Goal: Find specific page/section: Find specific page/section

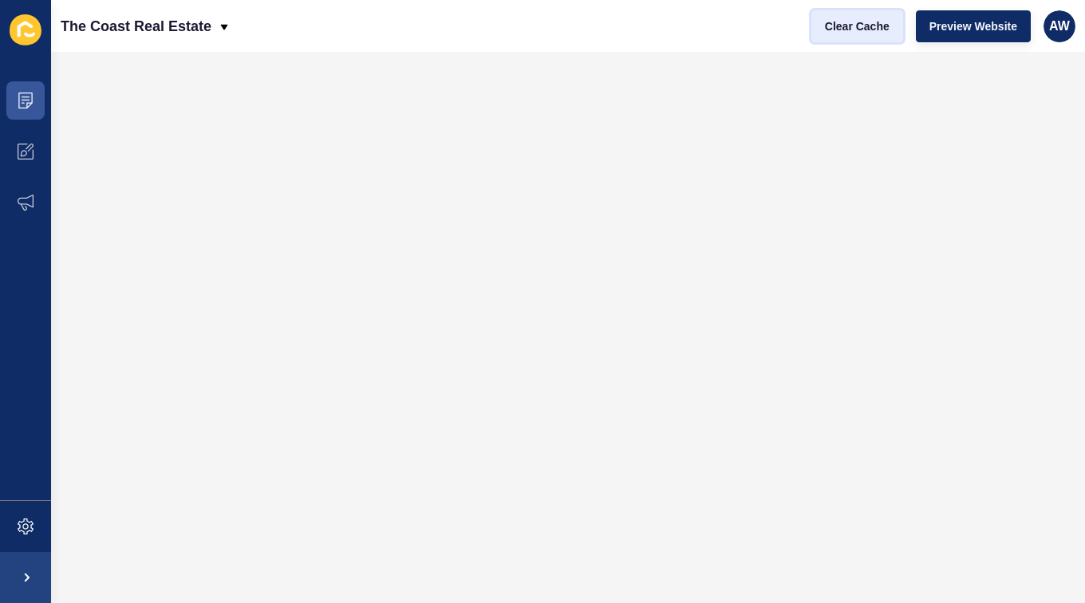
click at [838, 34] on button "Clear Cache" at bounding box center [857, 26] width 92 height 32
click at [877, 23] on span "Clear Cache" at bounding box center [857, 26] width 65 height 16
click at [866, 37] on button "Clear Cache" at bounding box center [857, 26] width 92 height 32
click at [864, 28] on span "Clear Cache" at bounding box center [857, 26] width 65 height 16
click at [868, 30] on span "Clear Cache" at bounding box center [857, 26] width 65 height 16
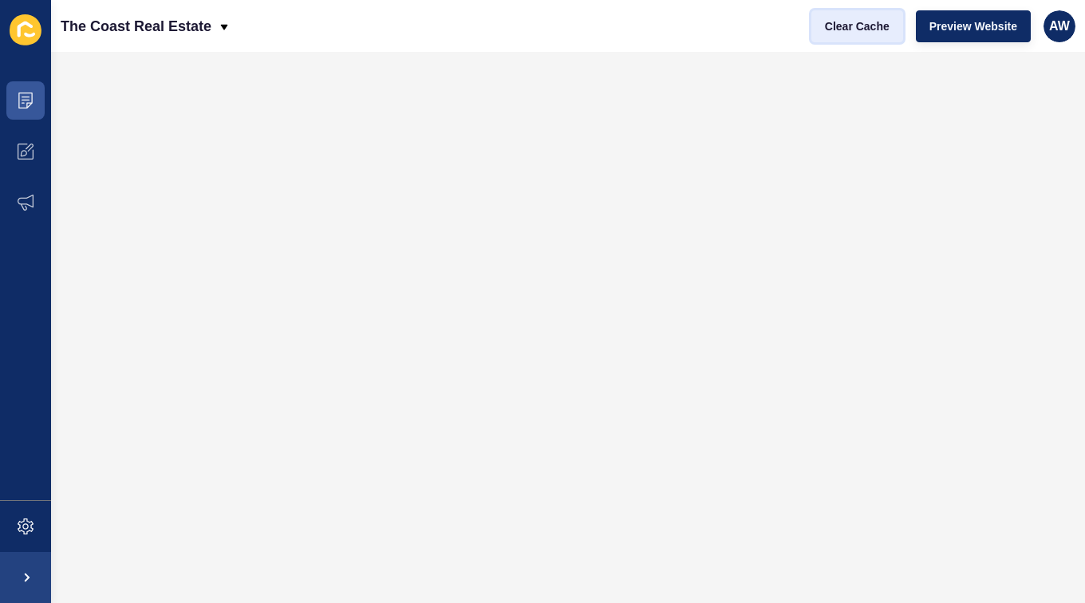
click at [865, 39] on button "Clear Cache" at bounding box center [857, 26] width 92 height 32
click at [31, 102] on icon at bounding box center [26, 101] width 16 height 16
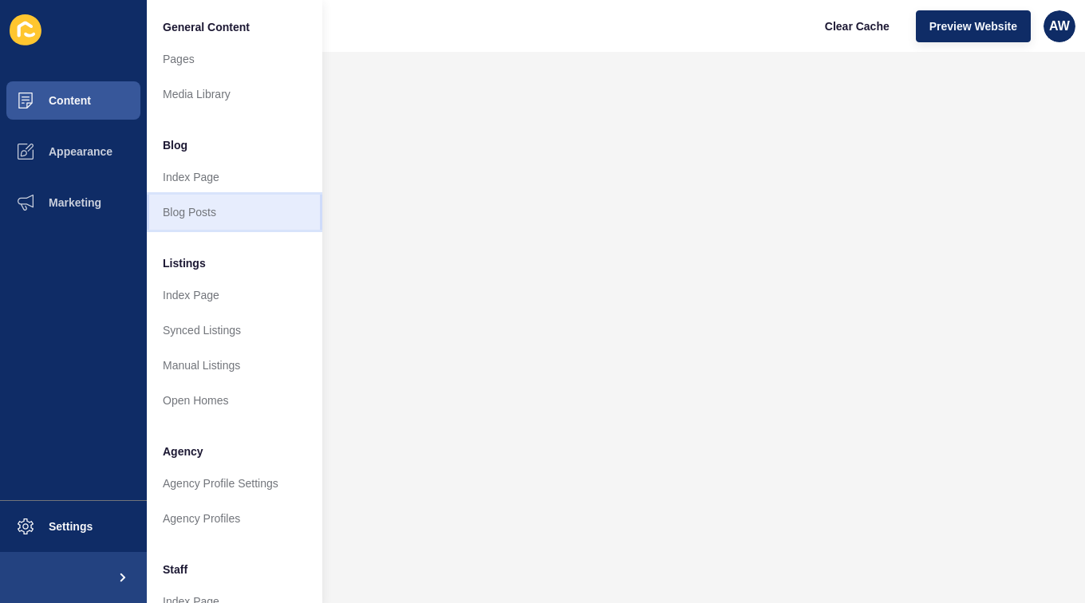
click at [184, 214] on link "Blog Posts" at bounding box center [234, 212] width 175 height 35
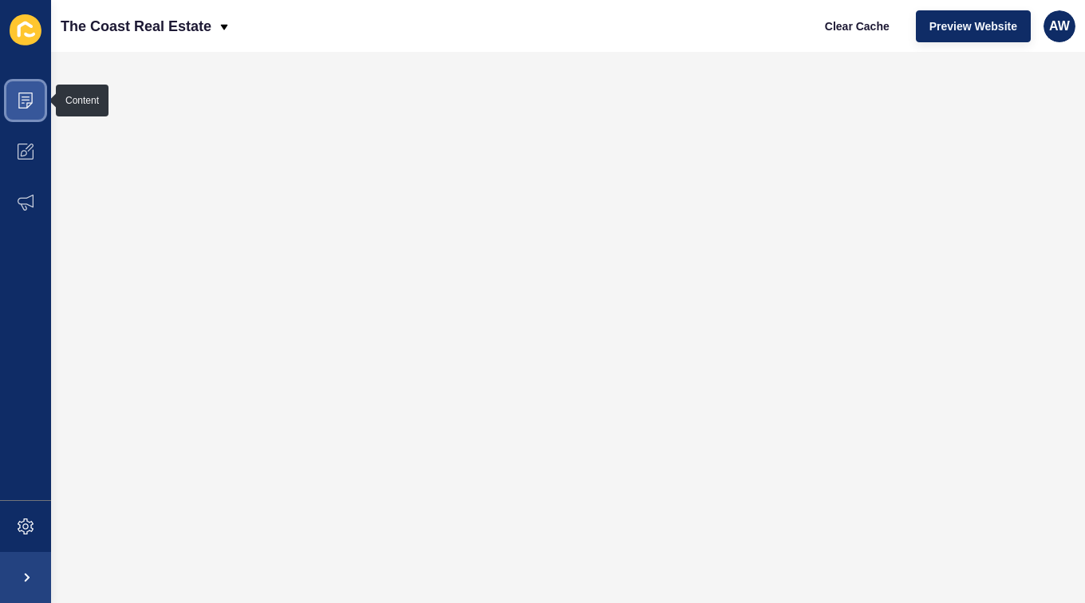
click at [31, 111] on span at bounding box center [25, 100] width 51 height 51
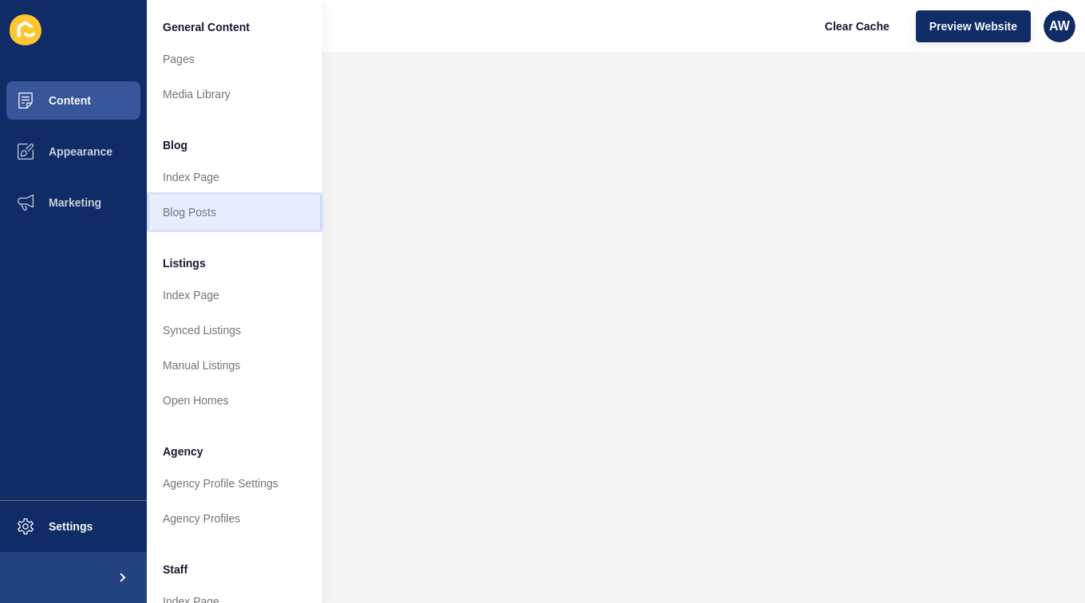
click at [211, 215] on link "Blog Posts" at bounding box center [234, 212] width 175 height 35
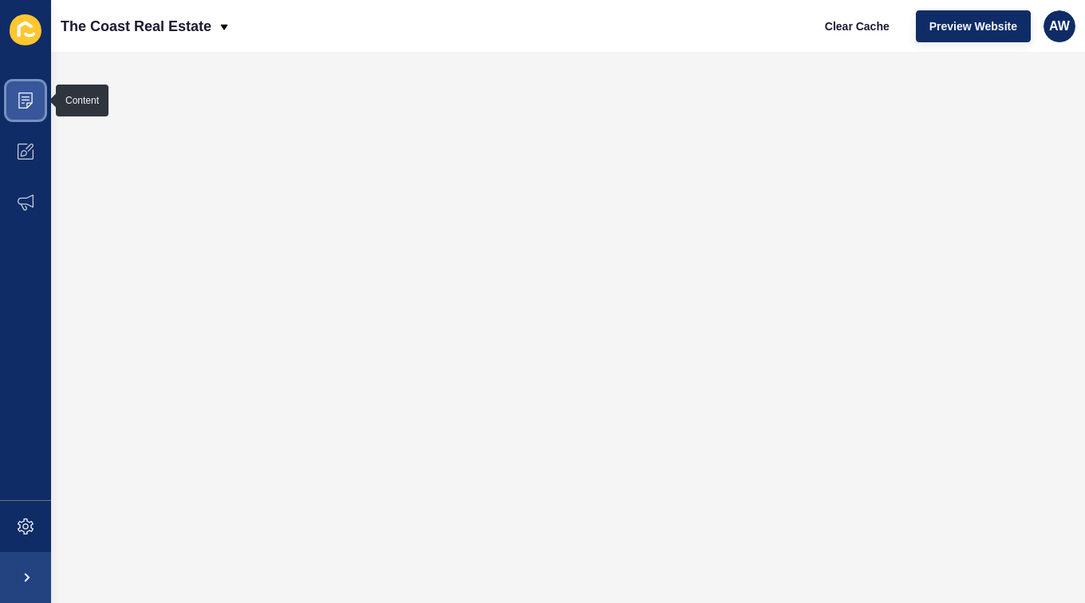
click at [31, 97] on icon at bounding box center [25, 101] width 14 height 16
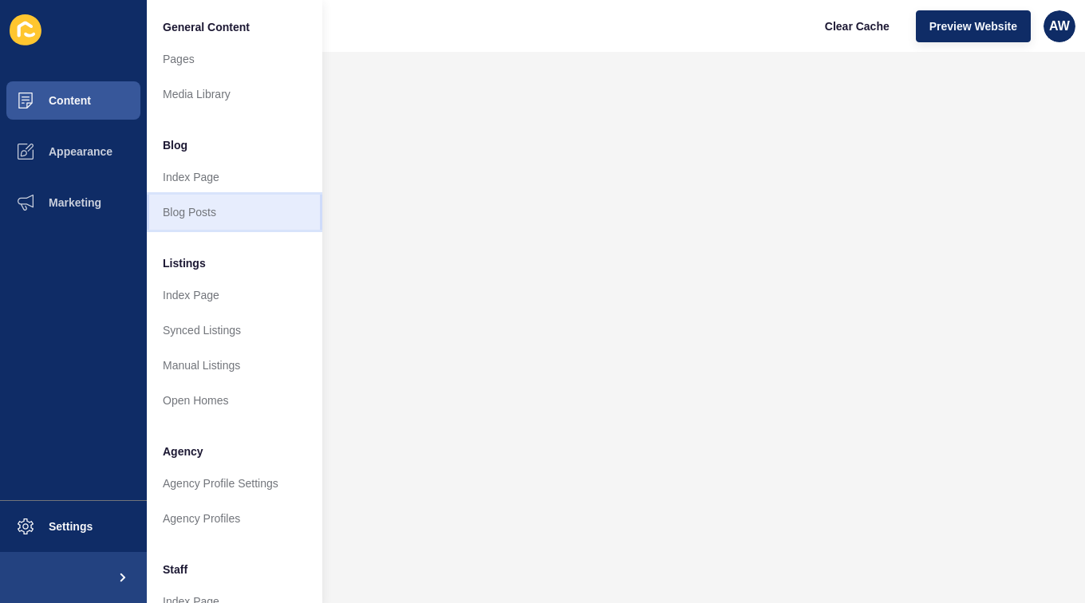
click at [220, 217] on link "Blog Posts" at bounding box center [234, 212] width 175 height 35
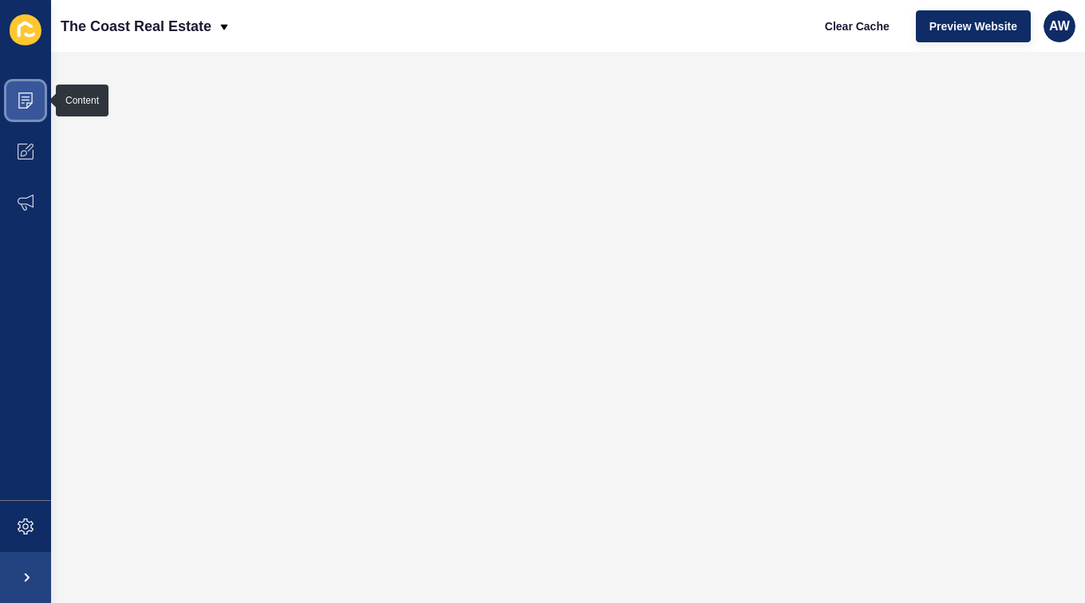
click at [27, 103] on icon at bounding box center [25, 101] width 14 height 16
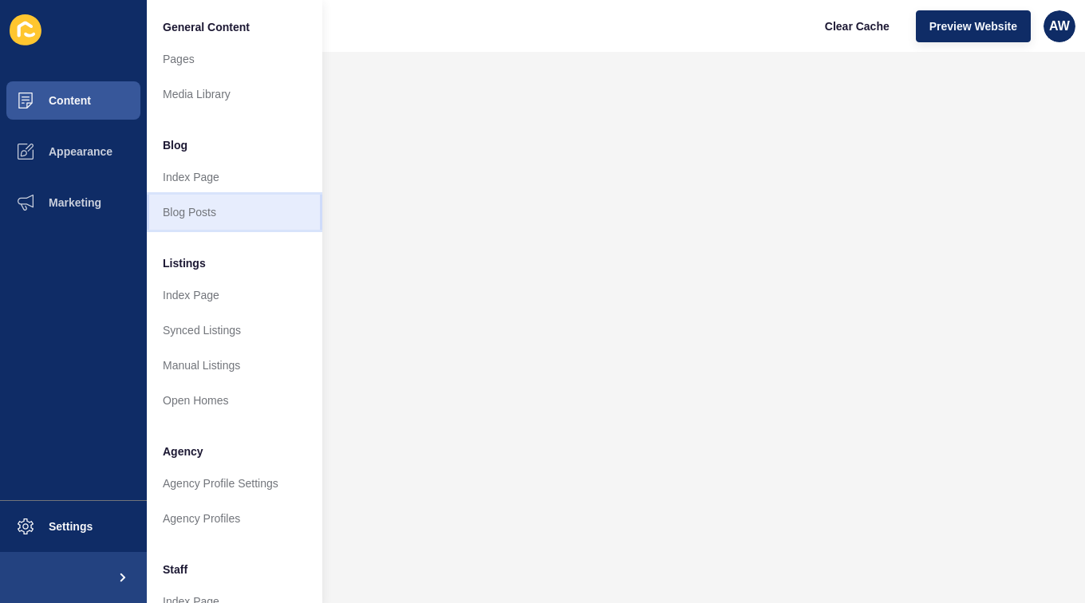
click at [202, 214] on link "Blog Posts" at bounding box center [234, 212] width 175 height 35
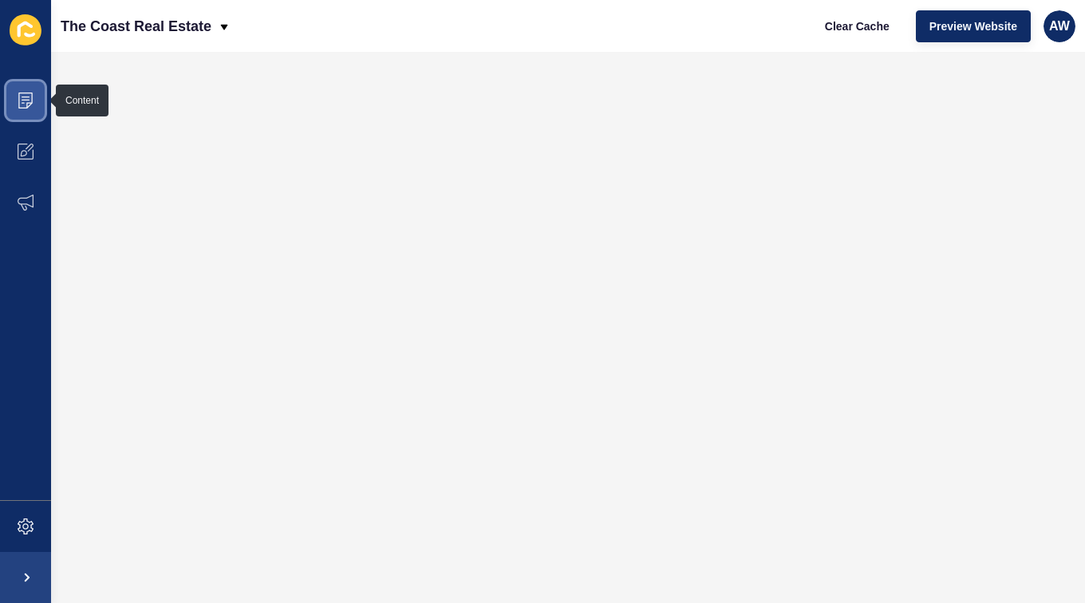
click at [26, 101] on icon at bounding box center [26, 101] width 16 height 16
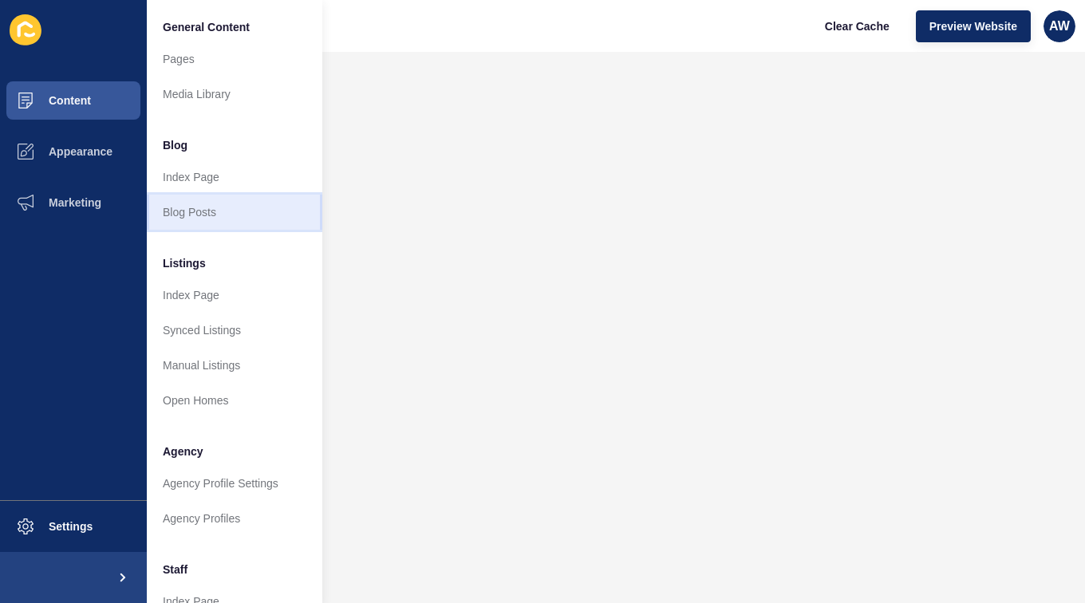
click at [209, 222] on link "Blog Posts" at bounding box center [234, 212] width 175 height 35
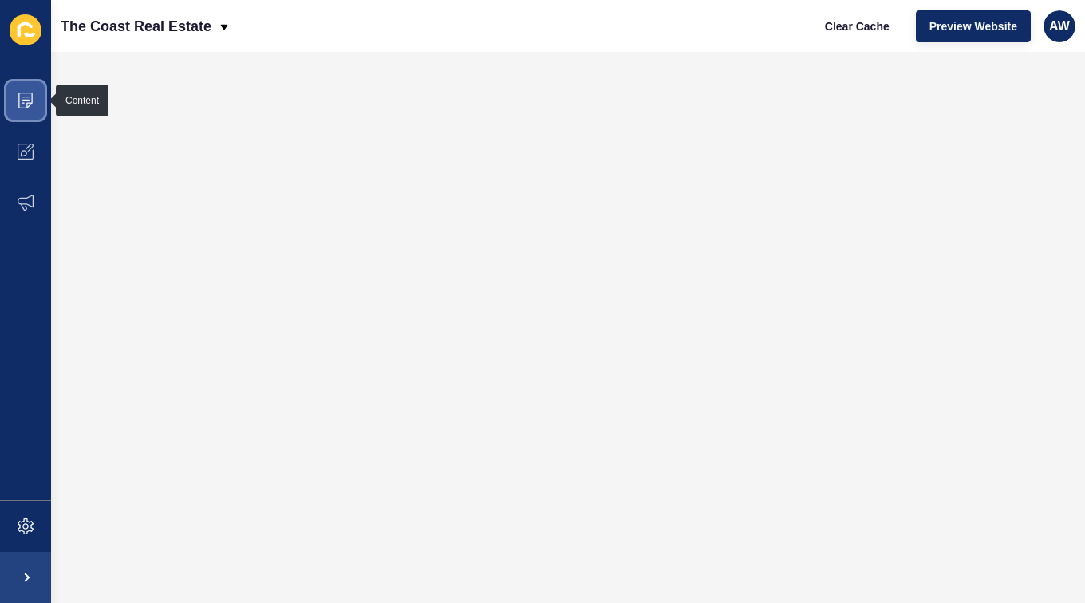
click at [26, 104] on icon at bounding box center [25, 101] width 14 height 16
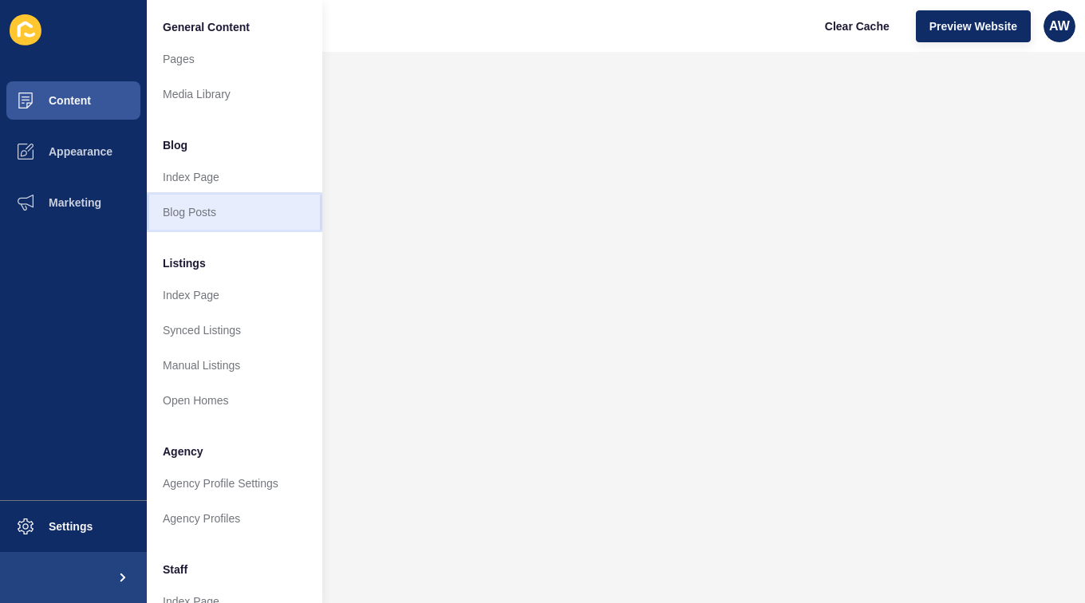
click at [236, 213] on link "Blog Posts" at bounding box center [234, 212] width 175 height 35
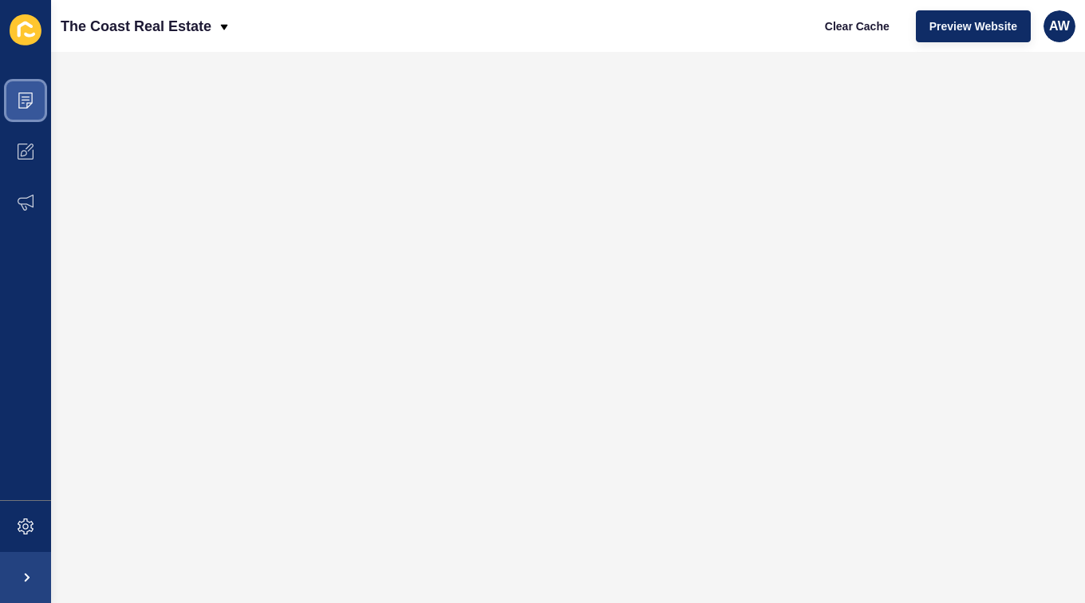
click at [31, 114] on span at bounding box center [25, 100] width 51 height 51
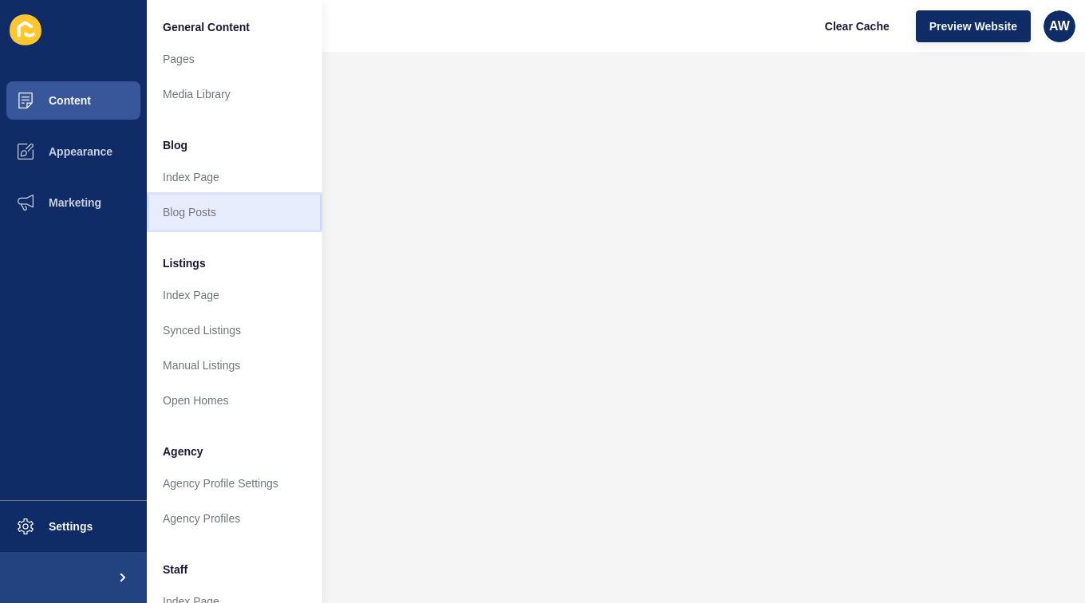
click at [203, 217] on link "Blog Posts" at bounding box center [234, 212] width 175 height 35
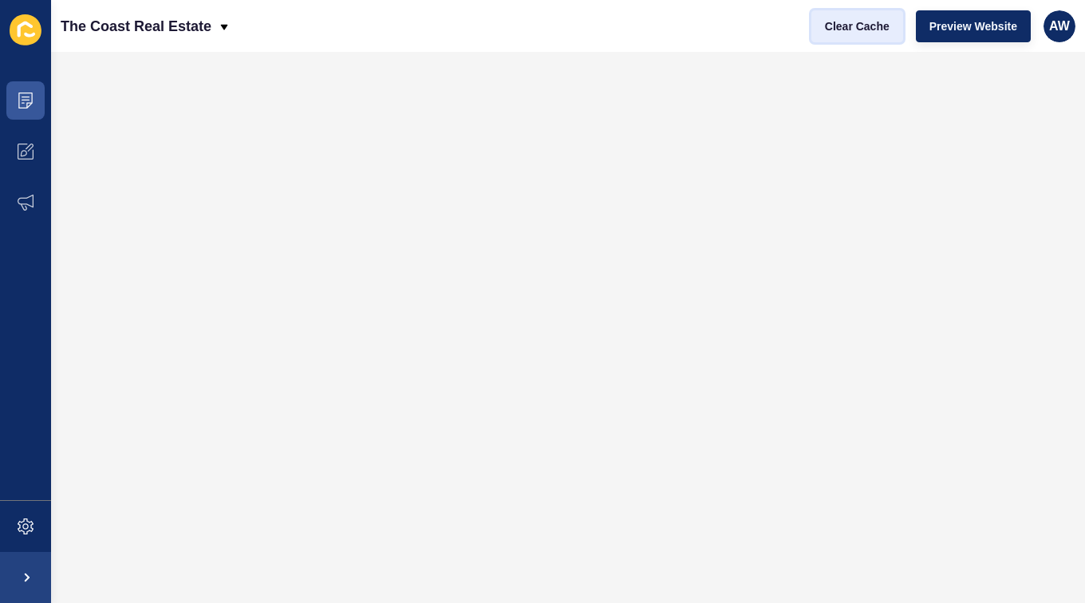
click at [859, 33] on span "Clear Cache" at bounding box center [857, 26] width 65 height 16
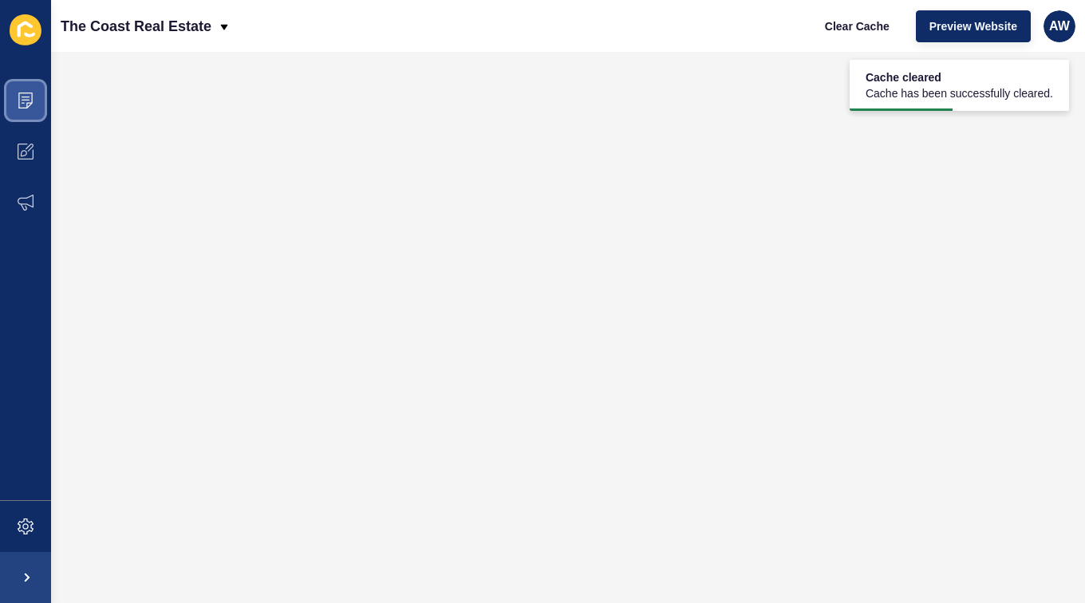
click at [17, 113] on span at bounding box center [25, 100] width 51 height 51
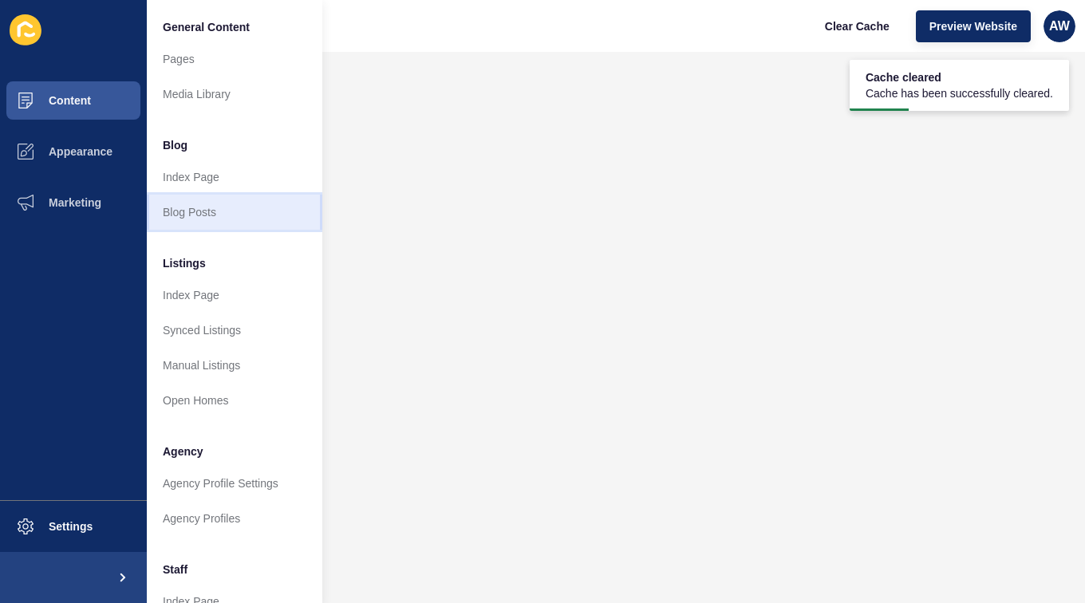
click at [204, 203] on link "Blog Posts" at bounding box center [234, 212] width 175 height 35
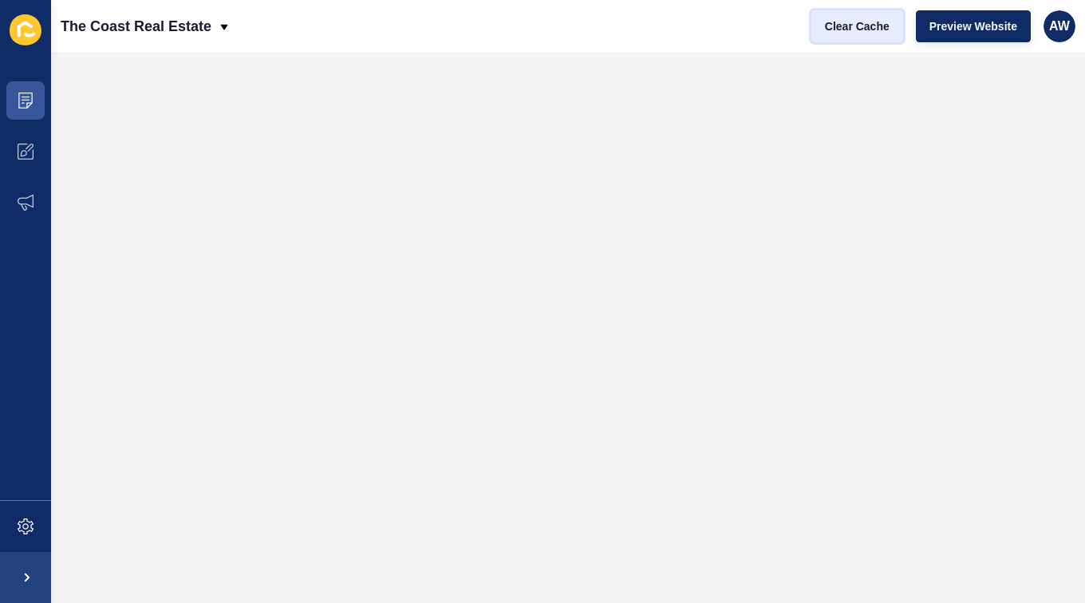
click at [869, 27] on span "Clear Cache" at bounding box center [857, 26] width 65 height 16
click at [27, 112] on span at bounding box center [25, 100] width 51 height 51
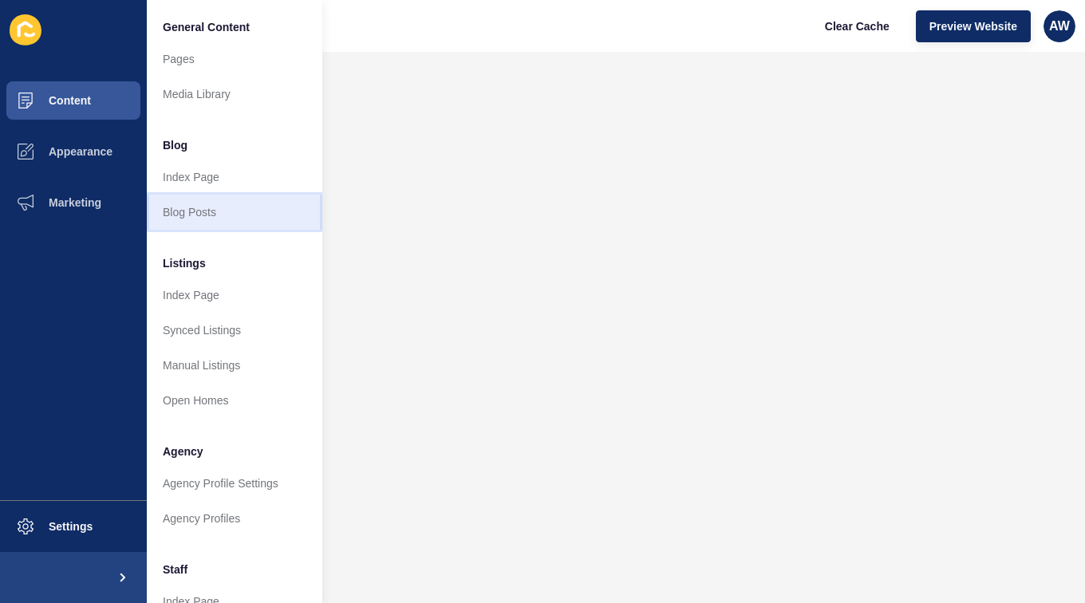
click at [207, 220] on link "Blog Posts" at bounding box center [234, 212] width 175 height 35
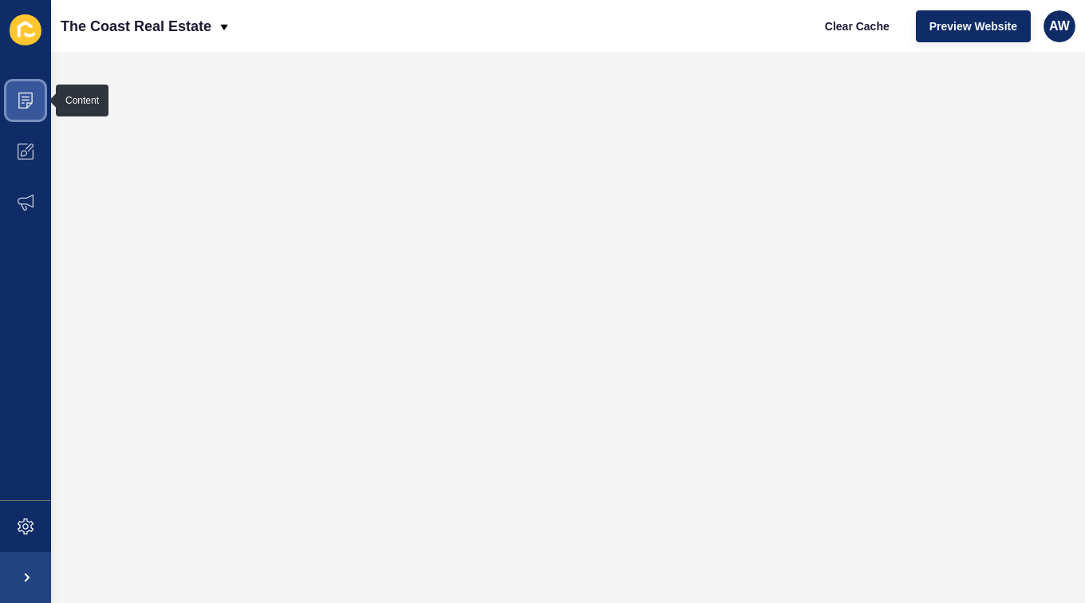
click at [36, 97] on span at bounding box center [25, 100] width 51 height 51
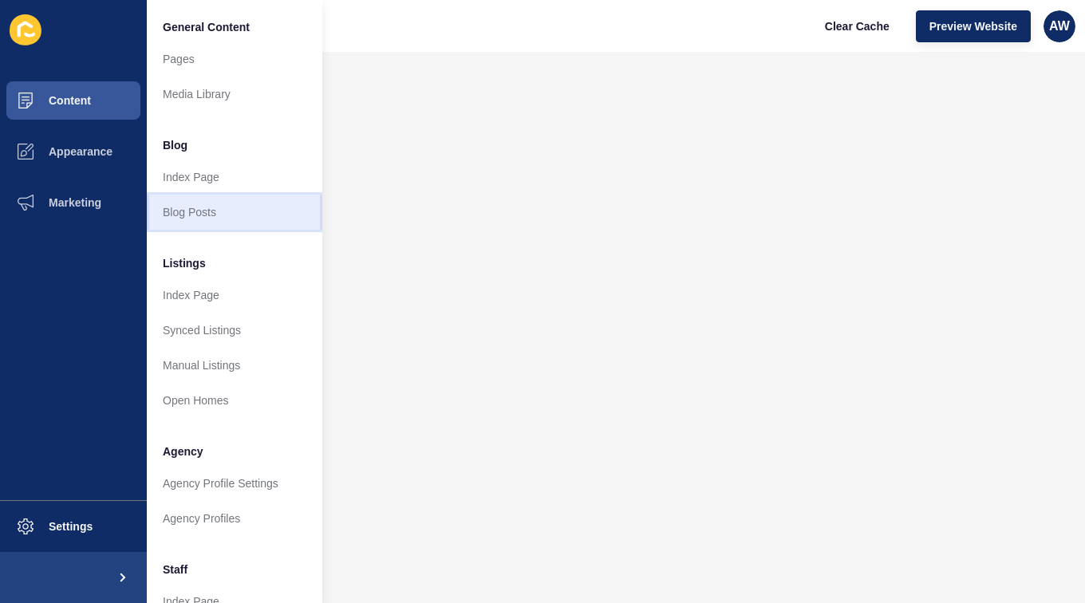
click at [205, 215] on link "Blog Posts" at bounding box center [234, 212] width 175 height 35
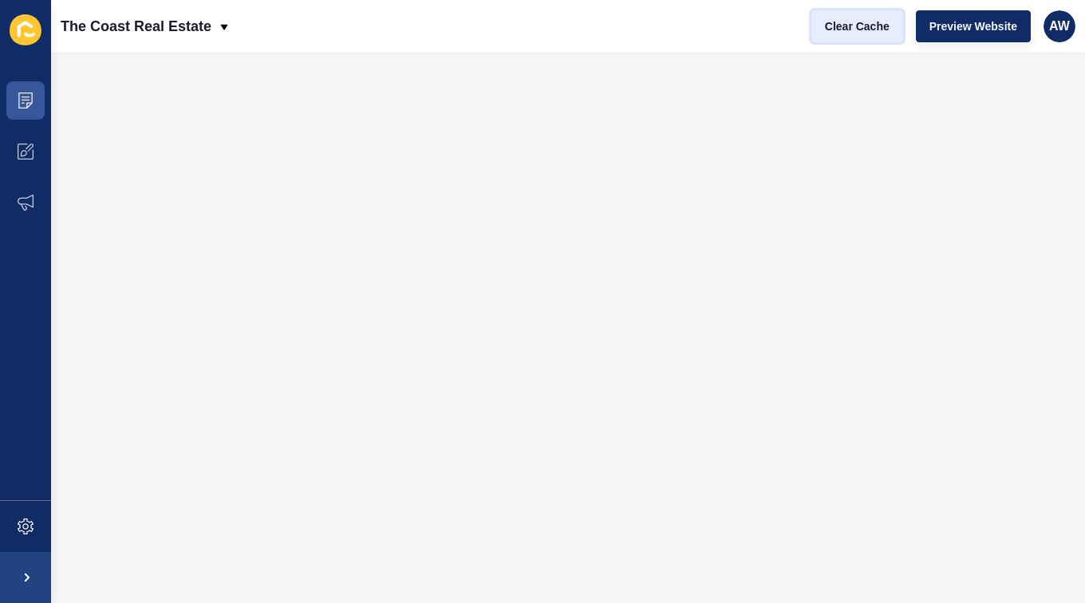
click at [875, 34] on span "Clear Cache" at bounding box center [857, 26] width 65 height 16
click at [873, 27] on span "Clear Cache" at bounding box center [857, 26] width 65 height 16
click at [32, 114] on span at bounding box center [25, 100] width 51 height 51
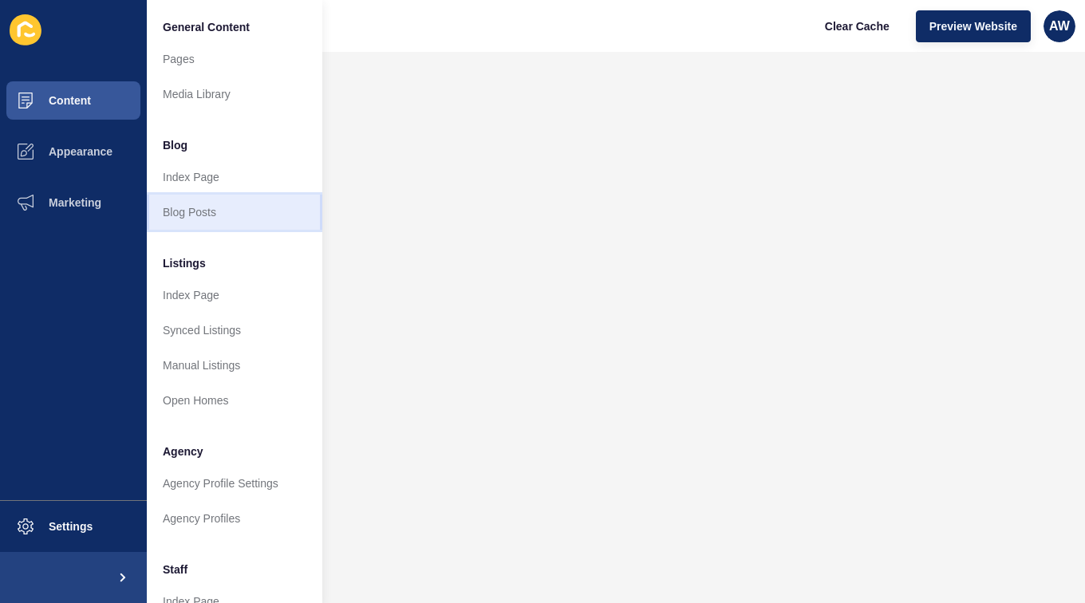
click at [209, 222] on link "Blog Posts" at bounding box center [234, 212] width 175 height 35
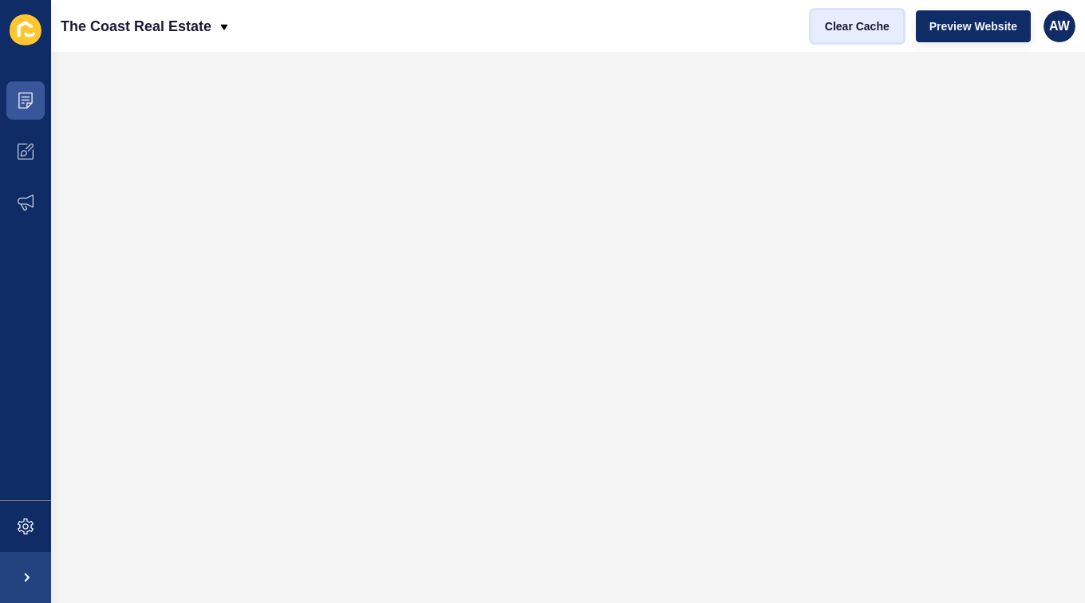
click at [855, 26] on span "Clear Cache" at bounding box center [857, 26] width 65 height 16
click at [866, 29] on span "Clear Cache" at bounding box center [857, 26] width 65 height 16
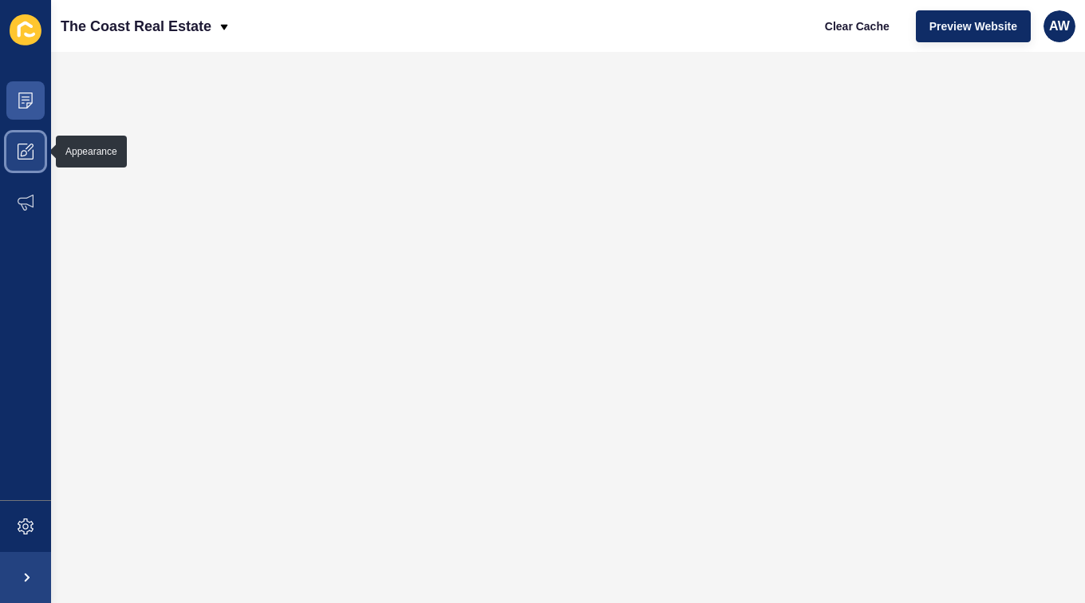
click at [33, 144] on icon at bounding box center [26, 152] width 16 height 16
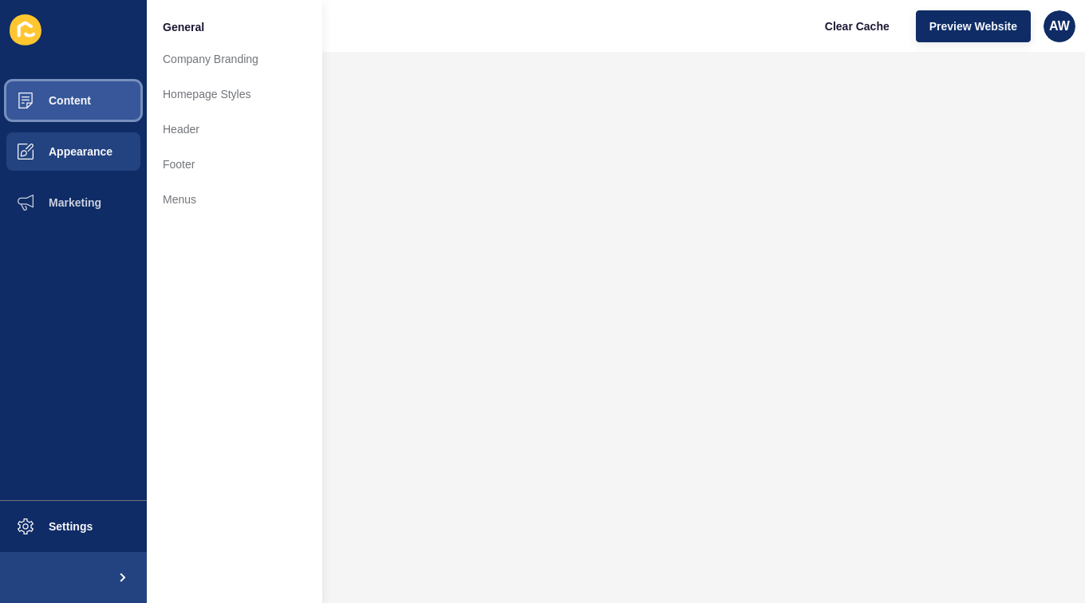
click at [66, 96] on span "Content" at bounding box center [44, 100] width 93 height 13
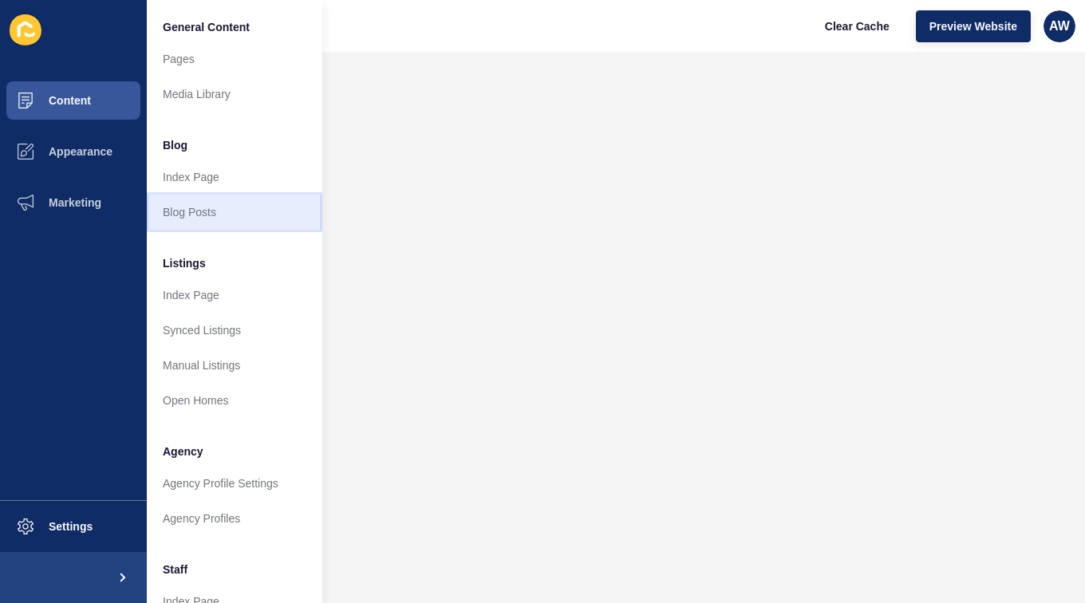
click at [192, 215] on link "Blog Posts" at bounding box center [234, 212] width 175 height 35
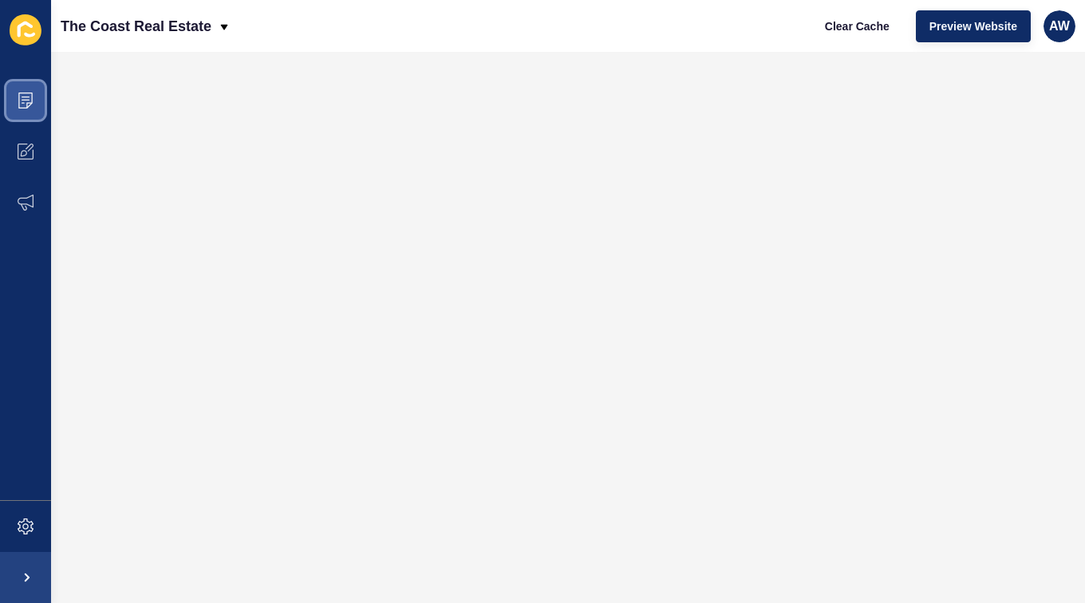
click at [22, 103] on icon at bounding box center [23, 103] width 3 height 1
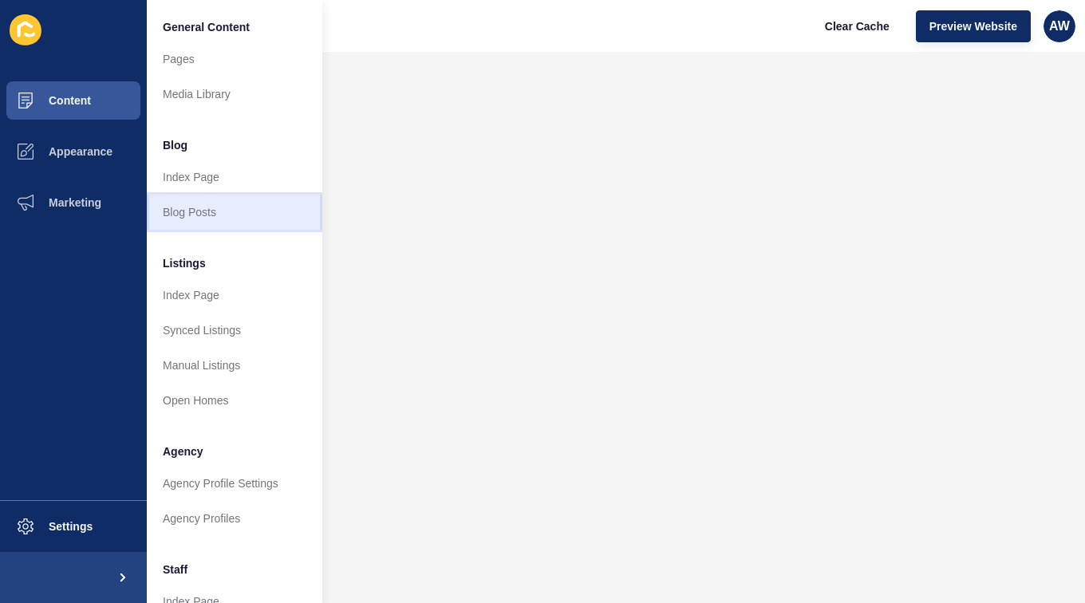
click at [215, 207] on link "Blog Posts" at bounding box center [234, 212] width 175 height 35
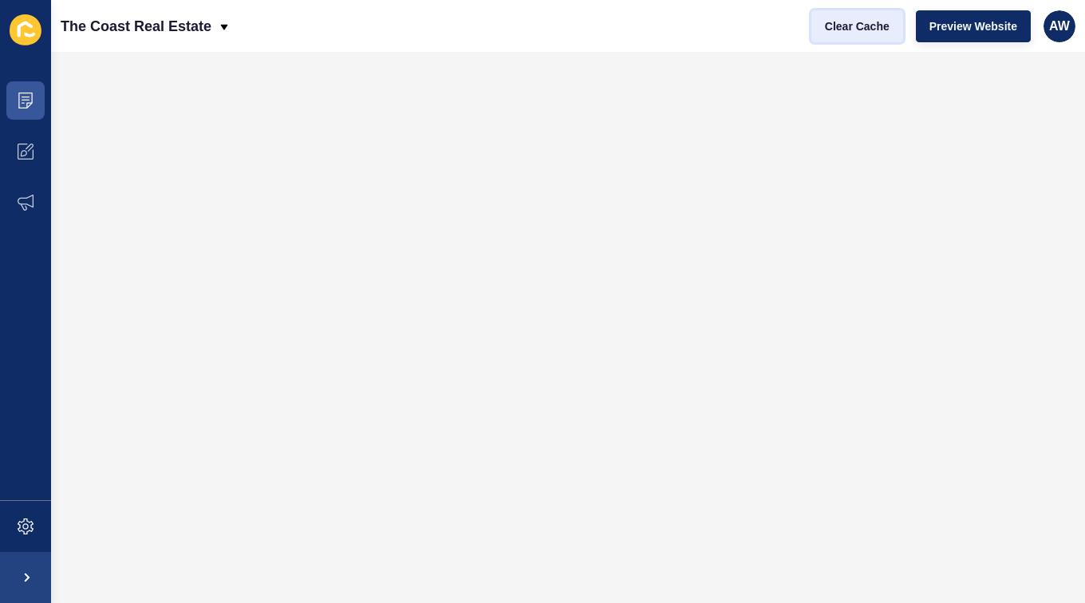
click at [838, 26] on span "Clear Cache" at bounding box center [857, 26] width 65 height 16
click at [23, 92] on span at bounding box center [25, 100] width 51 height 51
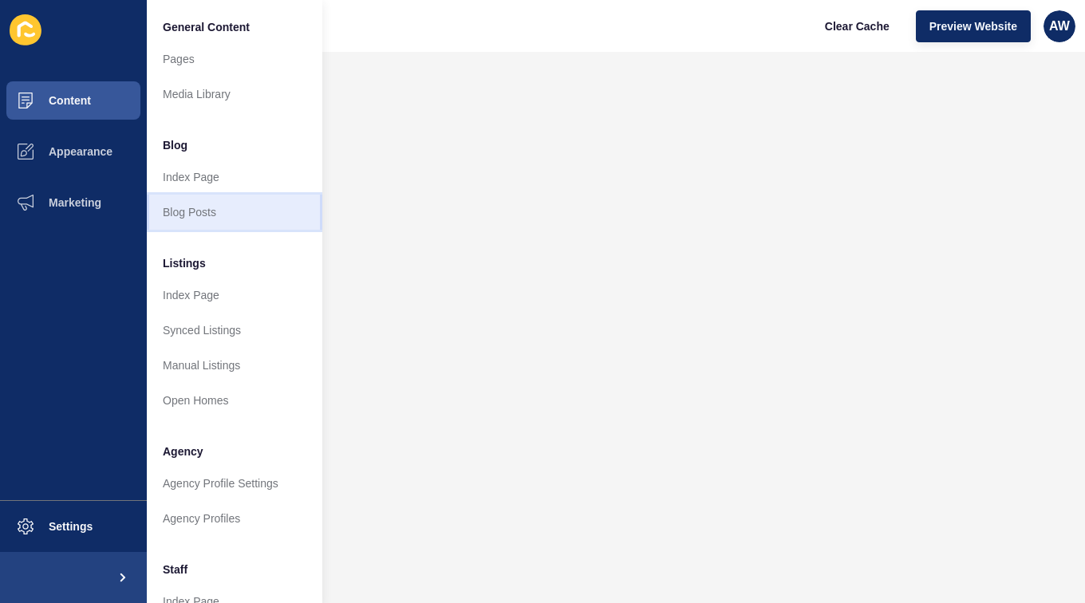
click at [223, 211] on link "Blog Posts" at bounding box center [234, 212] width 175 height 35
